Goal: Information Seeking & Learning: Understand process/instructions

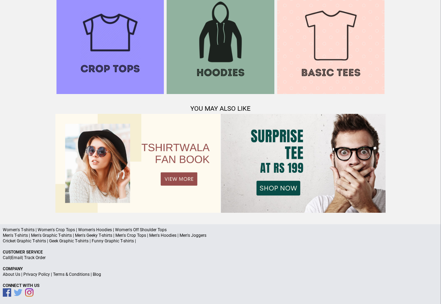
scroll to position [673, 0]
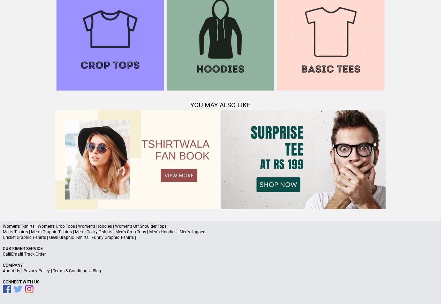
click at [89, 272] on p "About Us | Privacy Policy | Terms & Conditions | Blog" at bounding box center [220, 271] width 435 height 6
click at [72, 272] on link "Terms & Conditions" at bounding box center [71, 271] width 37 height 5
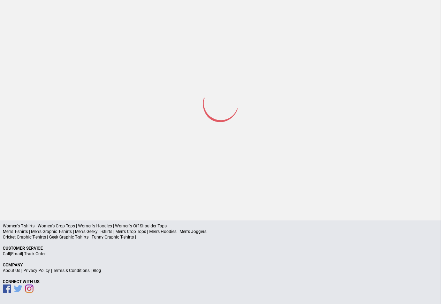
scroll to position [33, 0]
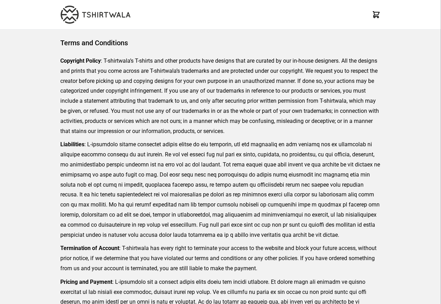
scroll to position [160, 0]
